Goal: Task Accomplishment & Management: Use online tool/utility

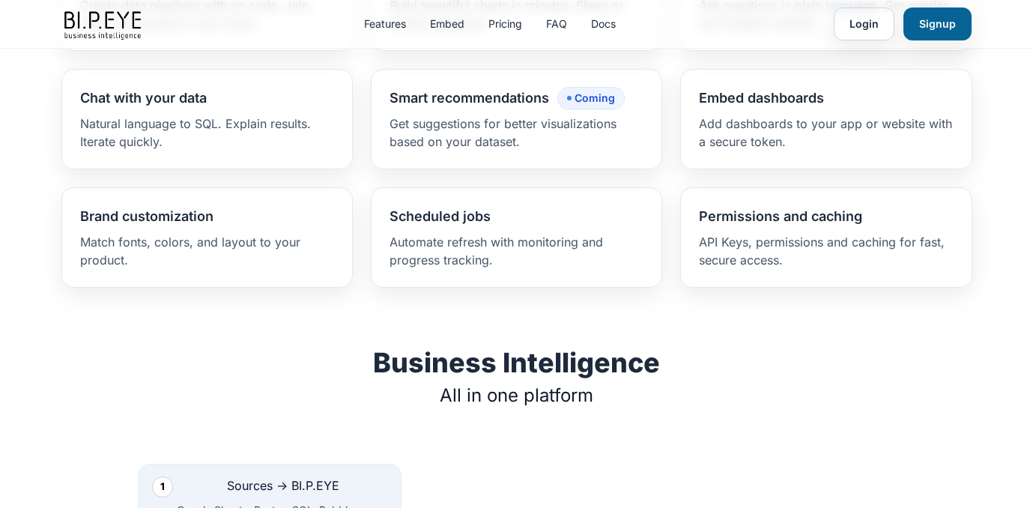
scroll to position [1326, 0]
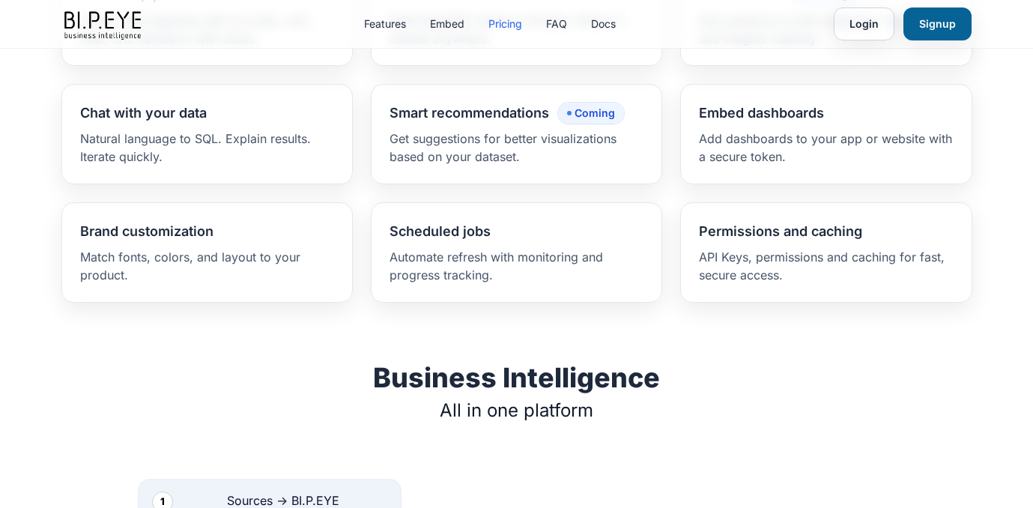
click at [503, 27] on link "Pricing" at bounding box center [505, 23] width 34 height 15
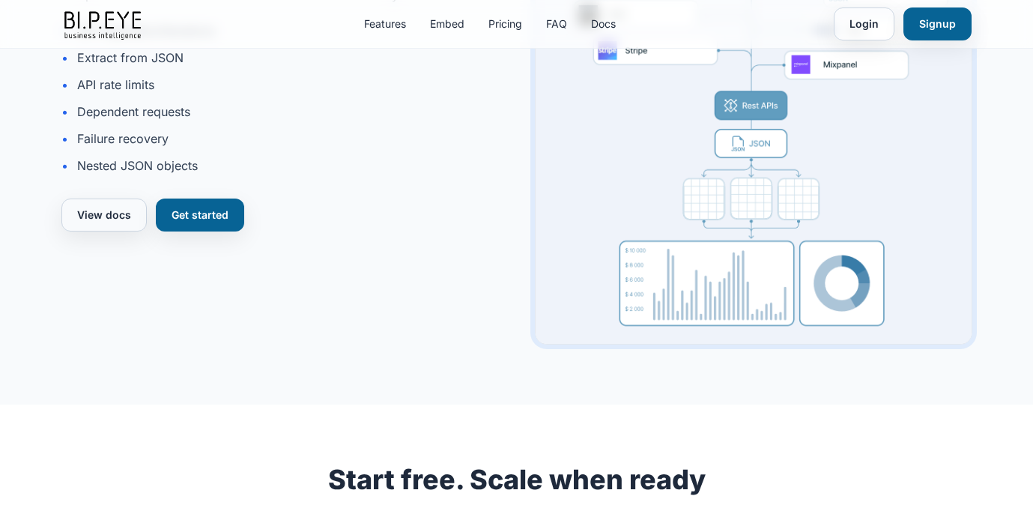
scroll to position [3769, 0]
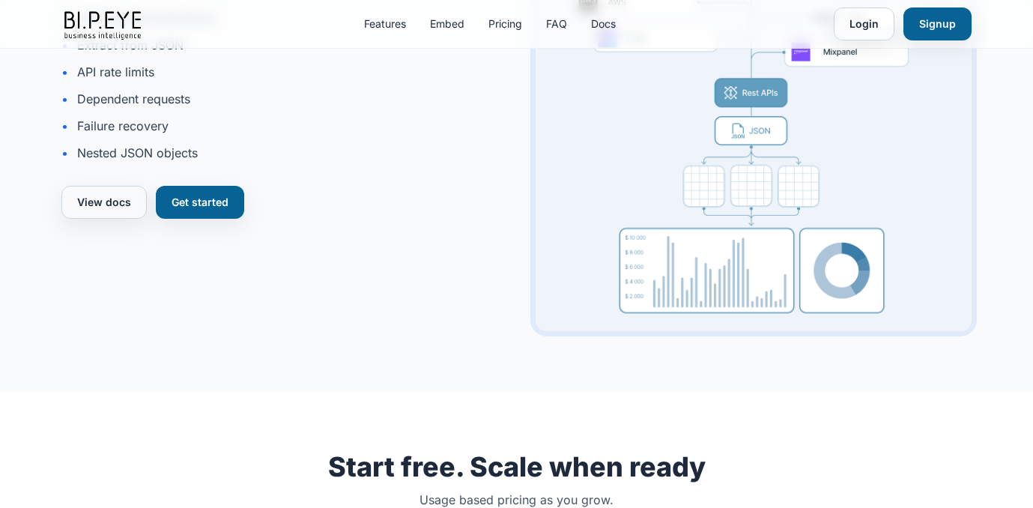
click at [507, 36] on div "Features Embed Pricing FAQ Docs Login Signup" at bounding box center [516, 24] width 911 height 48
click at [507, 31] on div "Features Embed Pricing FAQ Docs Login Signup" at bounding box center [516, 24] width 911 height 48
click at [507, 28] on link "Pricing" at bounding box center [505, 23] width 34 height 15
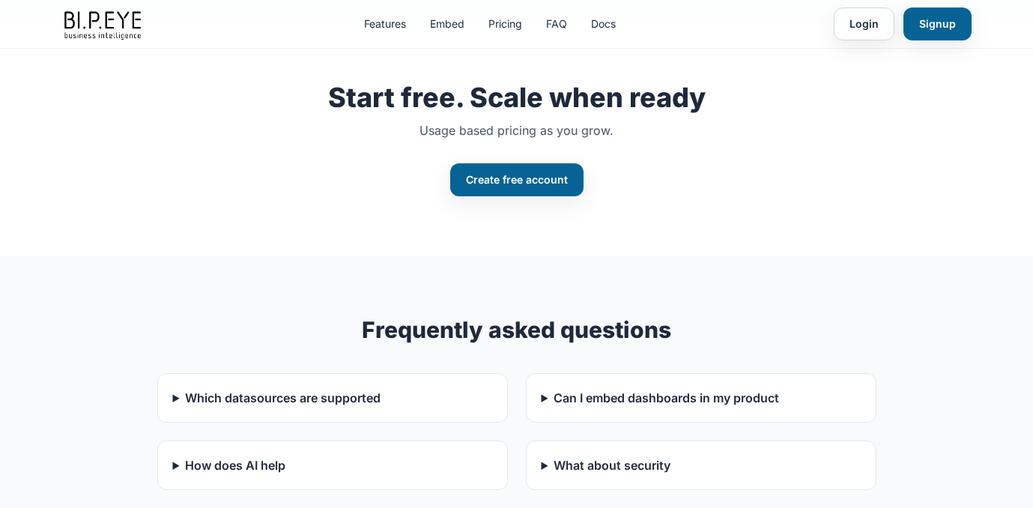
scroll to position [4160, 0]
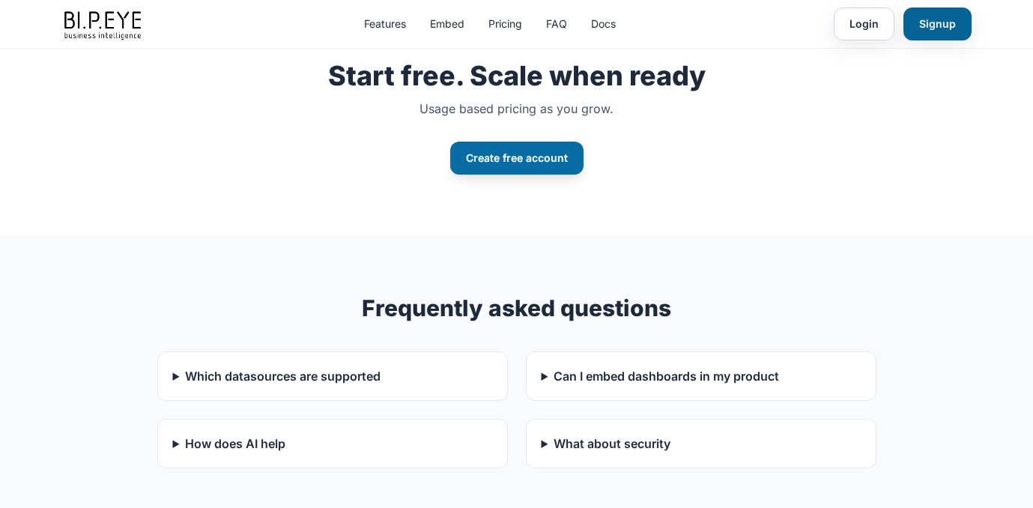
click at [509, 164] on link "Create free account" at bounding box center [516, 158] width 133 height 33
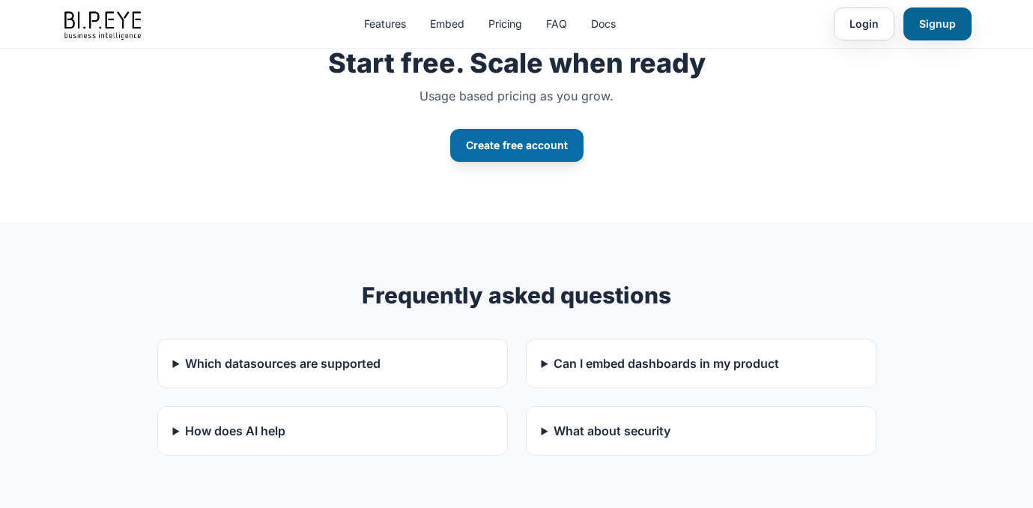
scroll to position [4147, 0]
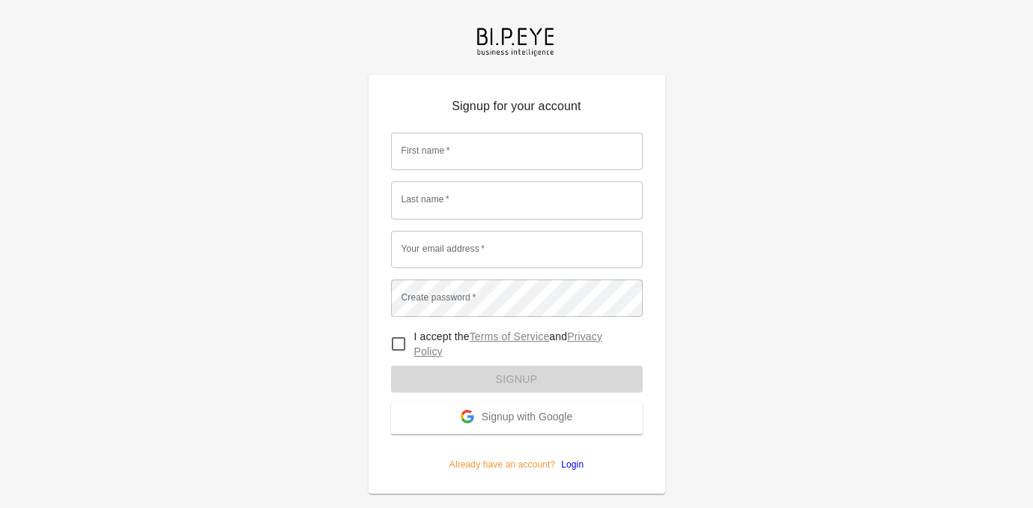
click at [495, 157] on input "First name   *" at bounding box center [517, 151] width 252 height 37
click at [509, 424] on span "Signup with Google" at bounding box center [527, 418] width 91 height 15
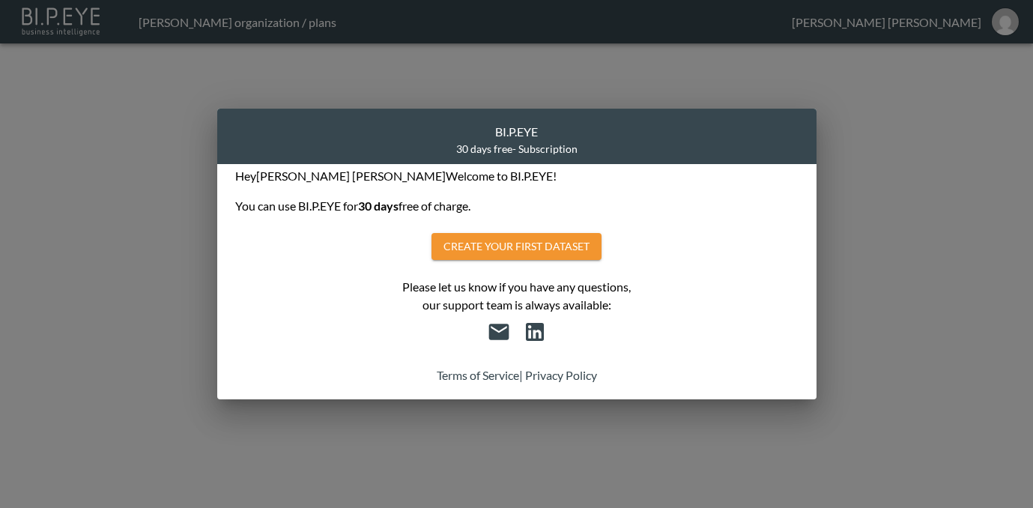
click at [510, 241] on button "Create your first dataset" at bounding box center [517, 247] width 170 height 28
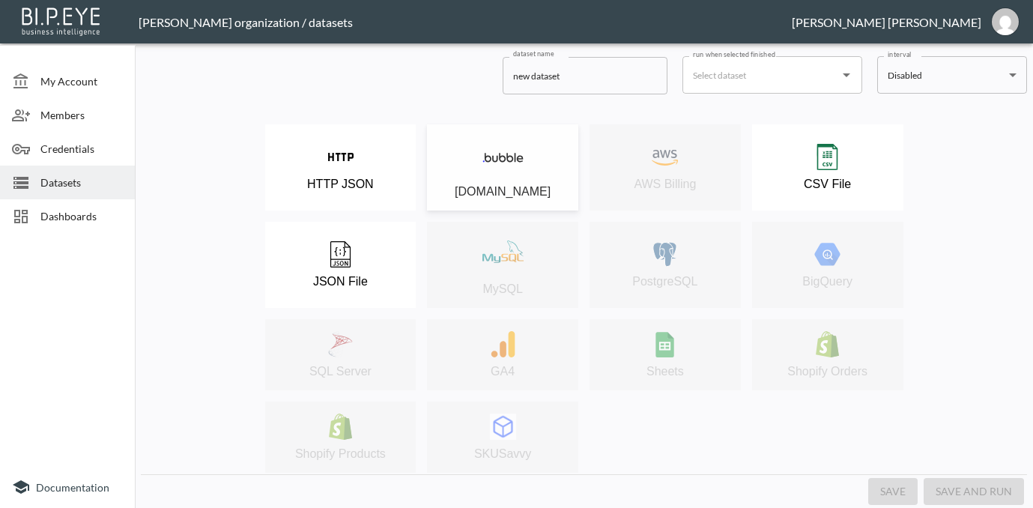
click at [501, 179] on div "Bubble.io" at bounding box center [503, 167] width 136 height 62
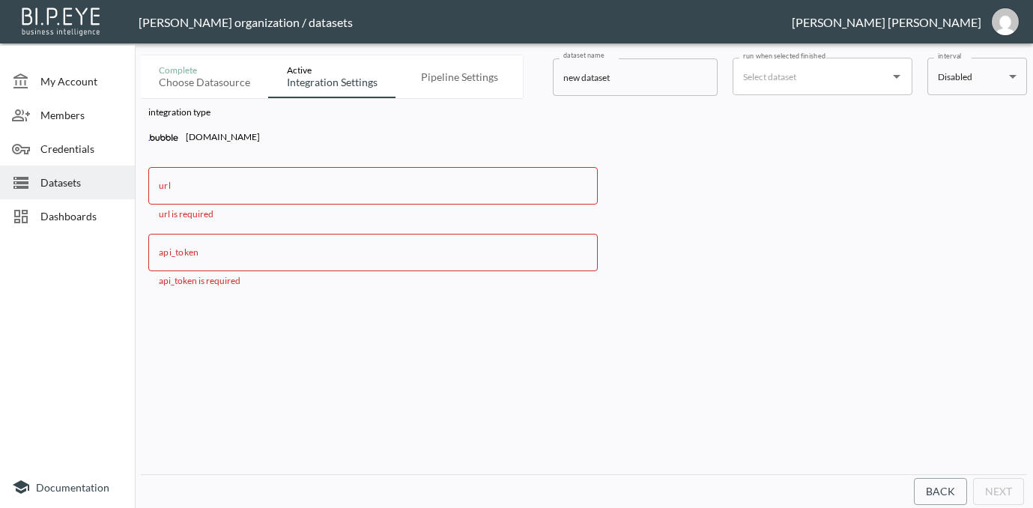
click at [406, 181] on input "url" at bounding box center [373, 185] width 450 height 37
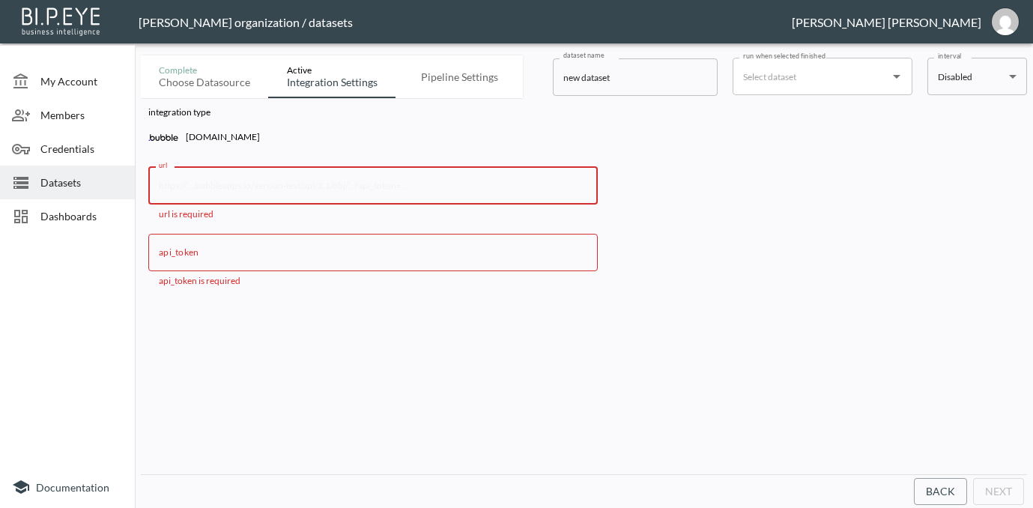
paste input "https://prueba1-59265.bubbleapps.io/version-test/api/1.1/obj"
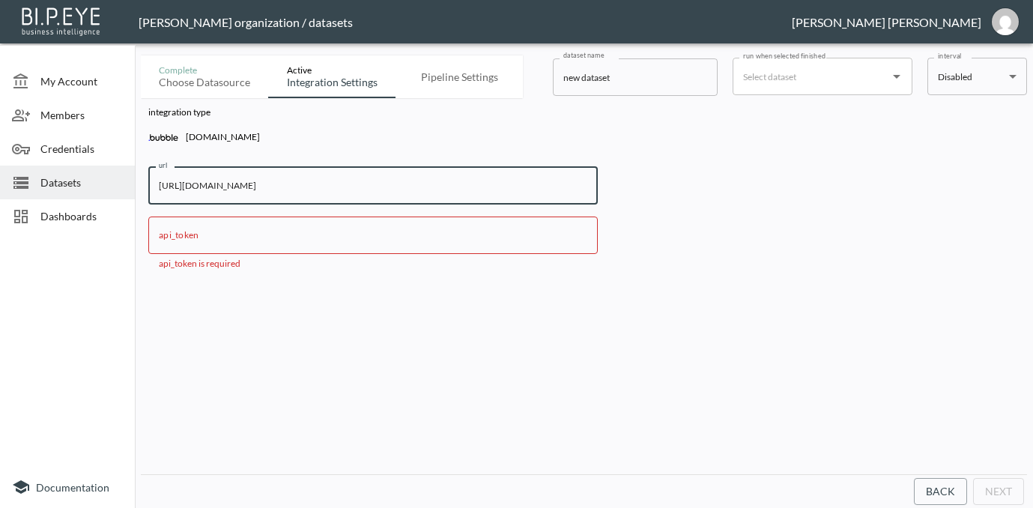
type input "https://prueba1-59265.bubbleapps.io/version-test/api/1.1/obj"
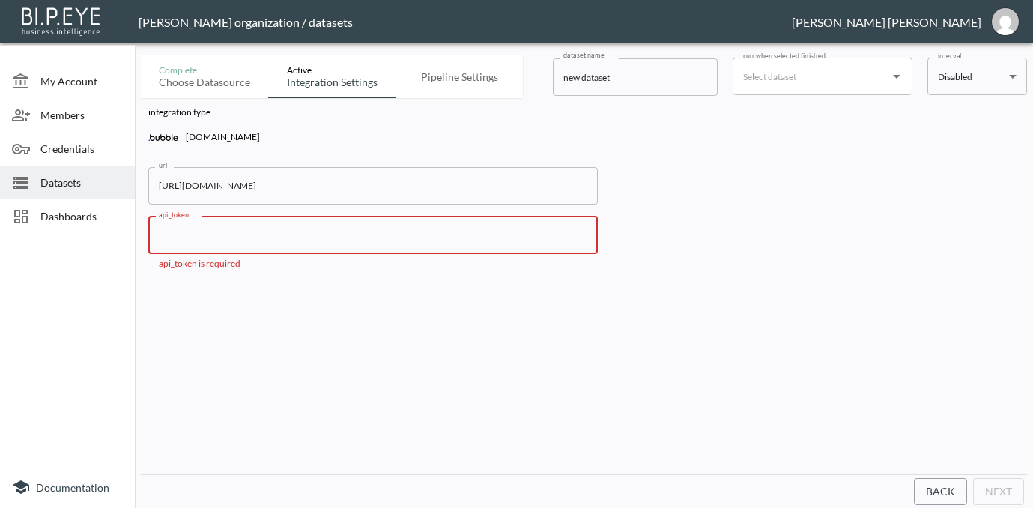
click at [485, 243] on input "api_token" at bounding box center [373, 235] width 450 height 37
paste input "fb2e9fce4842524785cac66e33a6d0d3"
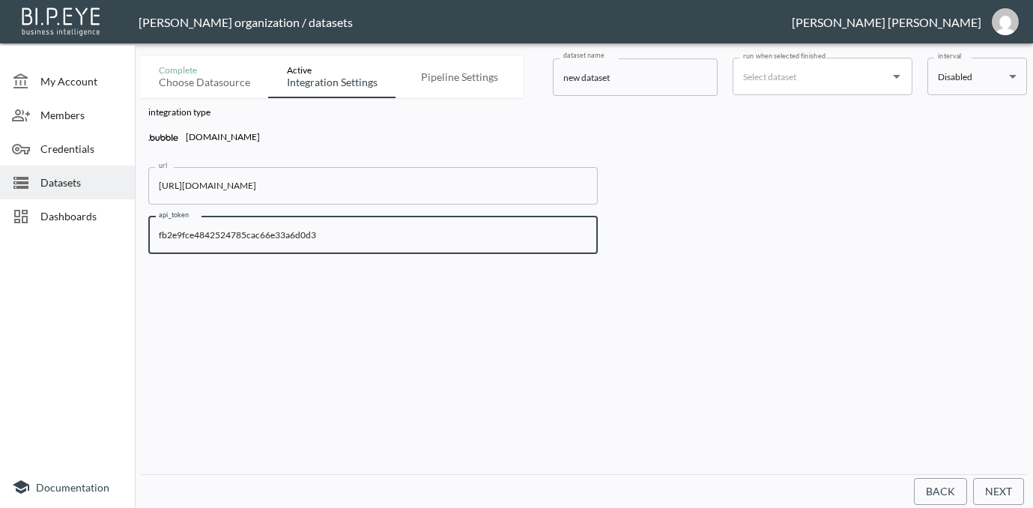
type input "fb2e9fce4842524785cac66e33a6d0d3"
click at [996, 491] on button "Next" at bounding box center [998, 492] width 51 height 28
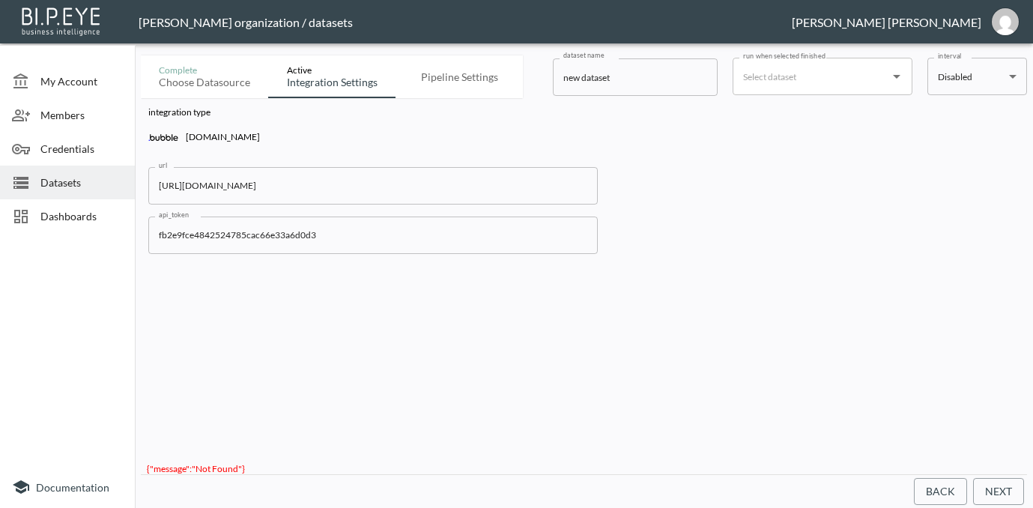
click at [993, 482] on button "Next" at bounding box center [998, 492] width 51 height 28
drag, startPoint x: 252, startPoint y: 458, endPoint x: 142, endPoint y: 460, distance: 110.9
click at [142, 460] on div "{"message":"Not Found"}" at bounding box center [584, 467] width 886 height 14
copy span "{"message":"Not Found"}"
